Goal: Check status: Check status

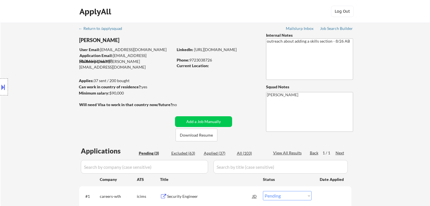
select select ""pending""
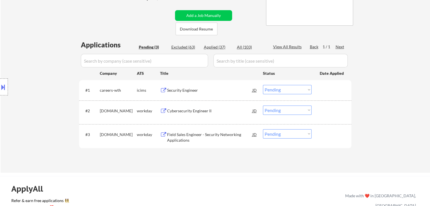
scroll to position [141, 0]
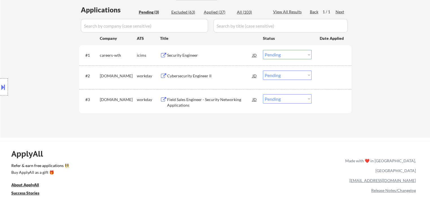
click at [196, 99] on div "Field Sales Engineer - Security Networking Applications" at bounding box center [209, 102] width 85 height 11
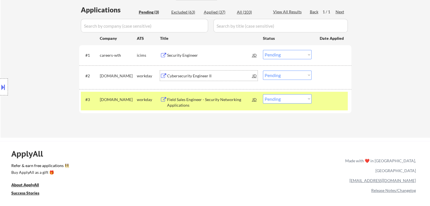
click at [191, 78] on div "Cybersecurity Engineer II" at bounding box center [209, 76] width 85 height 6
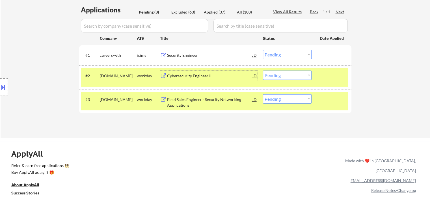
click at [184, 54] on div "Security Engineer" at bounding box center [209, 56] width 85 height 6
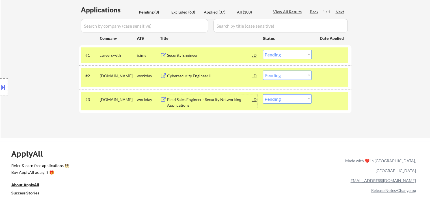
click at [174, 101] on div "Field Sales Engineer - Security Networking Applications" at bounding box center [209, 102] width 85 height 11
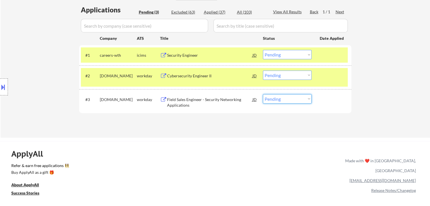
drag, startPoint x: 288, startPoint y: 99, endPoint x: 285, endPoint y: 103, distance: 4.6
click at [287, 99] on select "Choose an option... Pending Applied Excluded (Questions) Excluded (Expired) Exc…" at bounding box center [287, 98] width 49 height 9
select select ""applied""
click at [263, 94] on select "Choose an option... Pending Applied Excluded (Questions) Excluded (Expired) Exc…" at bounding box center [287, 98] width 49 height 9
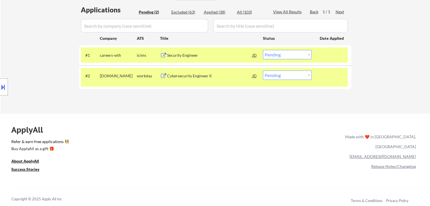
click at [275, 77] on select "Choose an option... Pending Applied Excluded (Questions) Excluded (Expired) Exc…" at bounding box center [287, 75] width 49 height 9
select select ""applied""
click at [263, 71] on select "Choose an option... Pending Applied Excluded (Questions) Excluded (Expired) Exc…" at bounding box center [287, 75] width 49 height 9
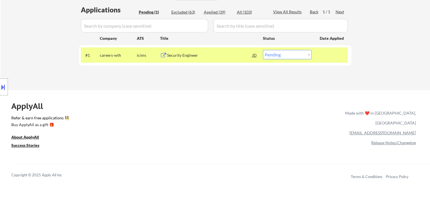
click at [284, 55] on select "Choose an option... Pending Applied Excluded (Questions) Excluded (Expired) Exc…" at bounding box center [287, 54] width 49 height 9
select select ""excluded""
click at [263, 50] on select "Choose an option... Pending Applied Excluded (Questions) Excluded (Expired) Exc…" at bounding box center [287, 54] width 49 height 9
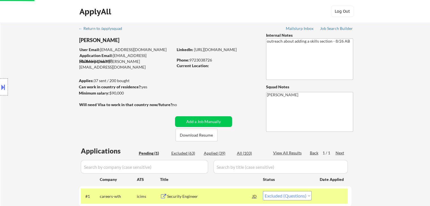
scroll to position [0, 0]
